Goal: Information Seeking & Learning: Check status

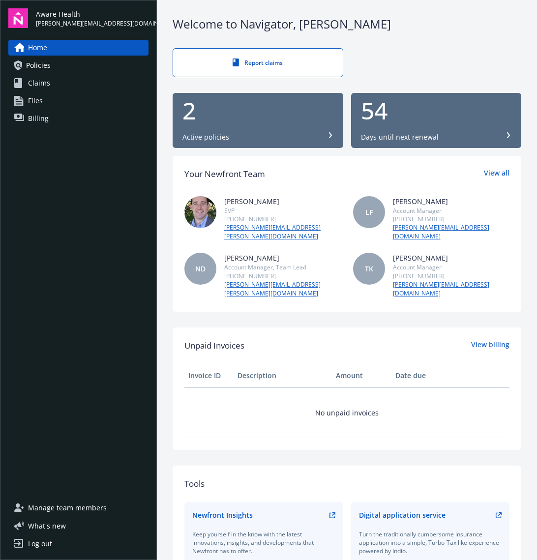
click at [214, 135] on div "Active policies" at bounding box center [205, 137] width 47 height 10
